Goal: Information Seeking & Learning: Understand process/instructions

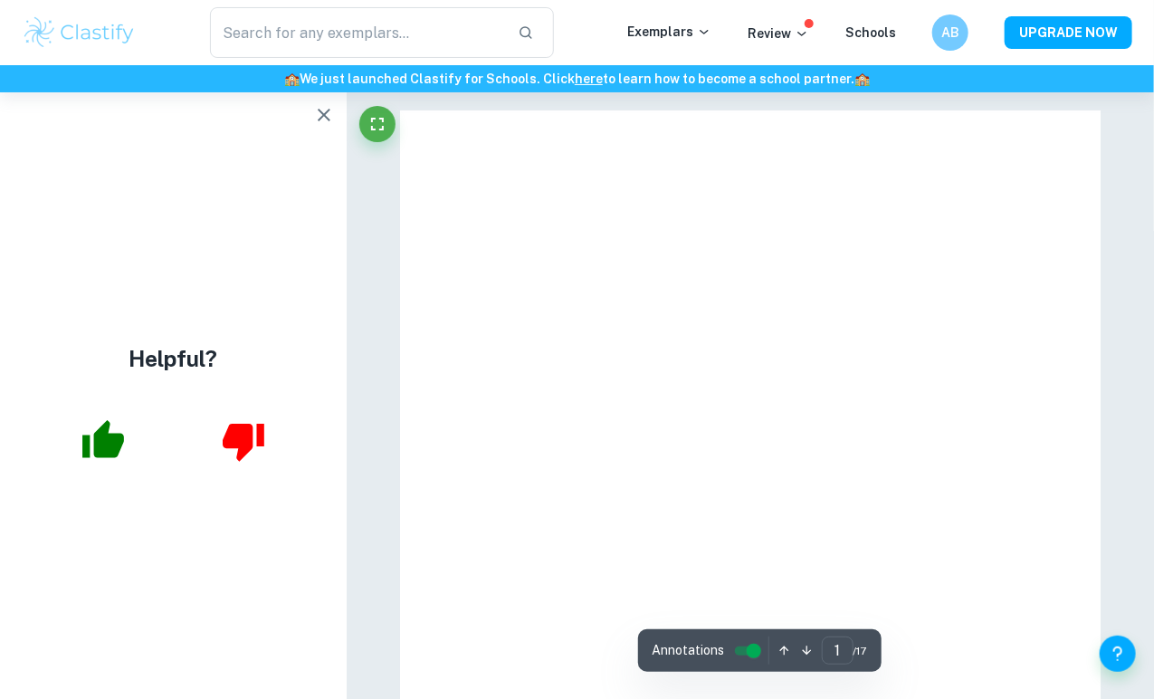
click at [110, 443] on icon "button" at bounding box center [103, 439] width 42 height 38
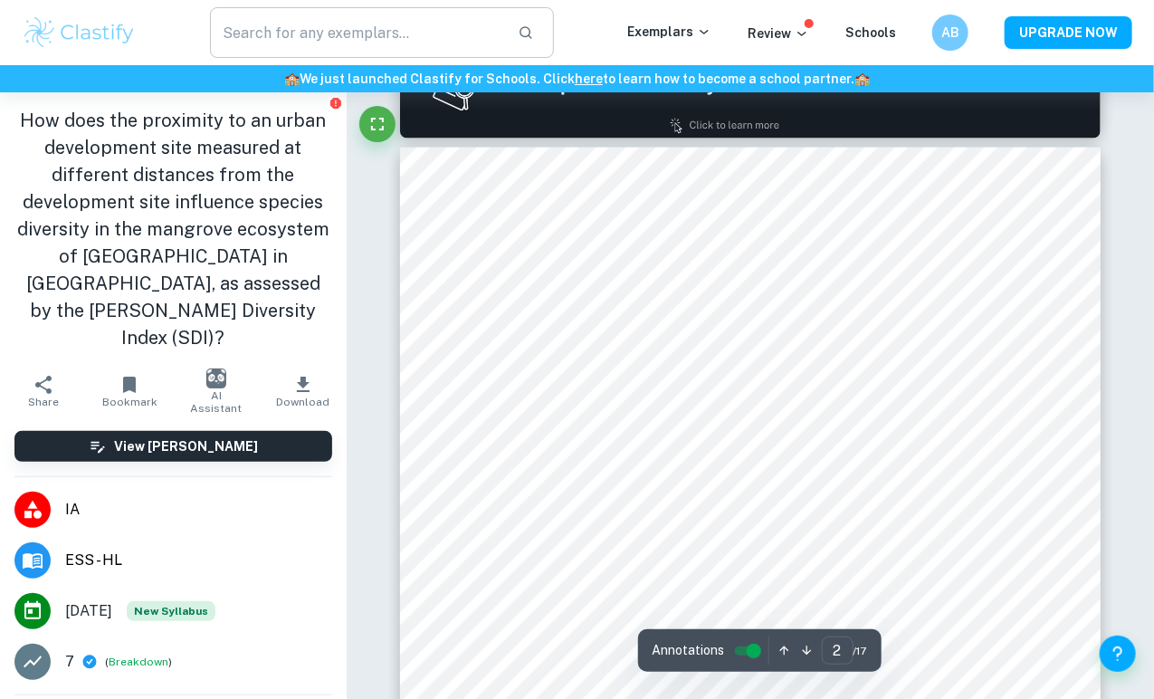
scroll to position [367, 0]
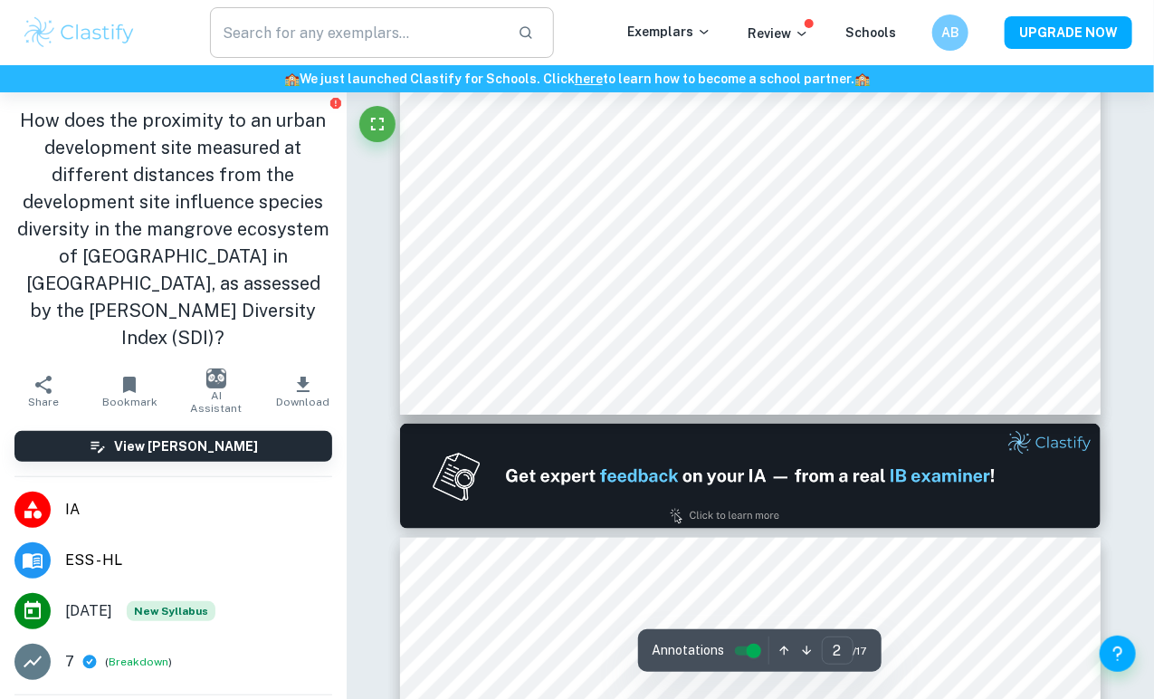
type input "1"
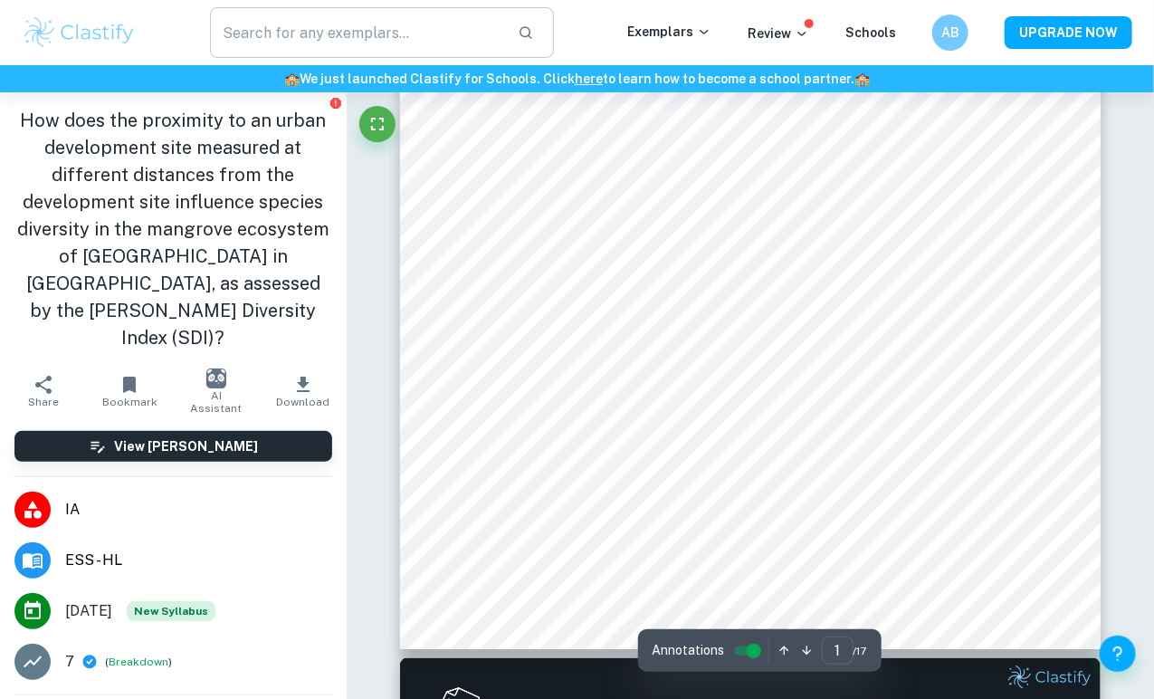
scroll to position [0, 0]
